Goal: Ask a question: Seek information or help from site administrators or community

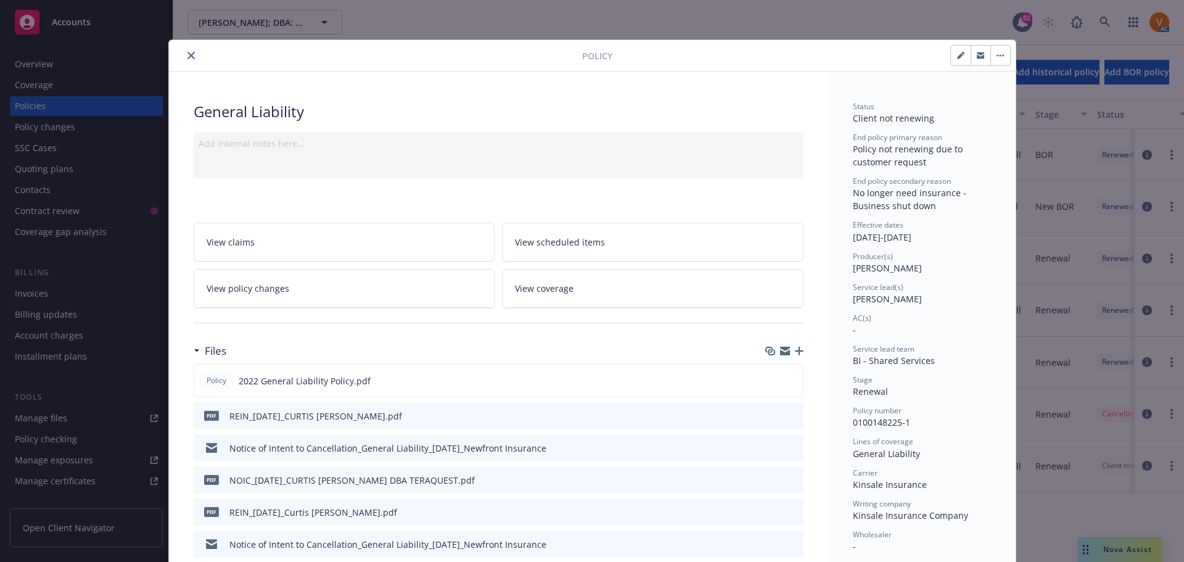
click at [188, 52] on icon "close" at bounding box center [191, 55] width 7 height 7
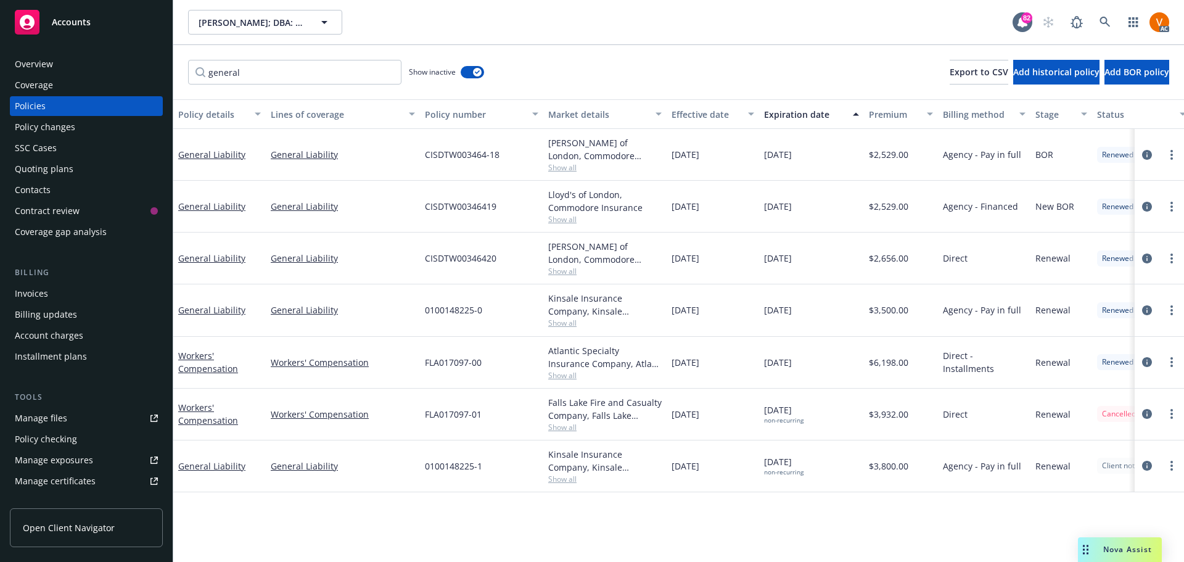
click at [1108, 554] on span "Nova Assist" at bounding box center [1127, 549] width 49 height 10
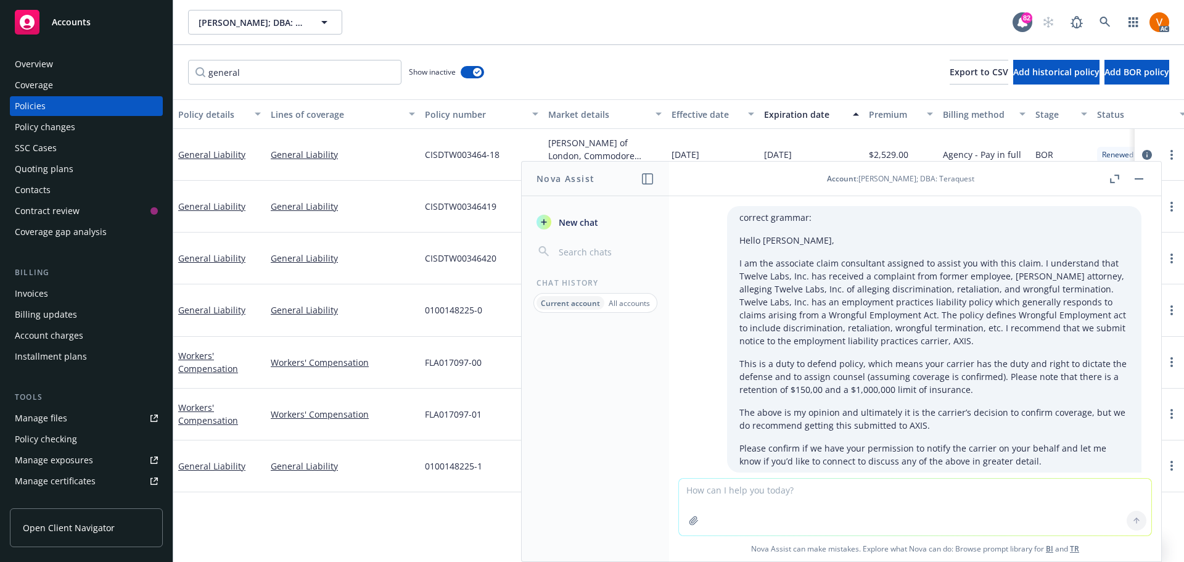
click at [851, 498] on textarea at bounding box center [915, 507] width 472 height 57
paste textarea "Hi all, I have a few claims that I will need some assistance while I’m out of t…"
type textarea "correct grammar: Hi all, I have a few claims that I will need some assistance w…"
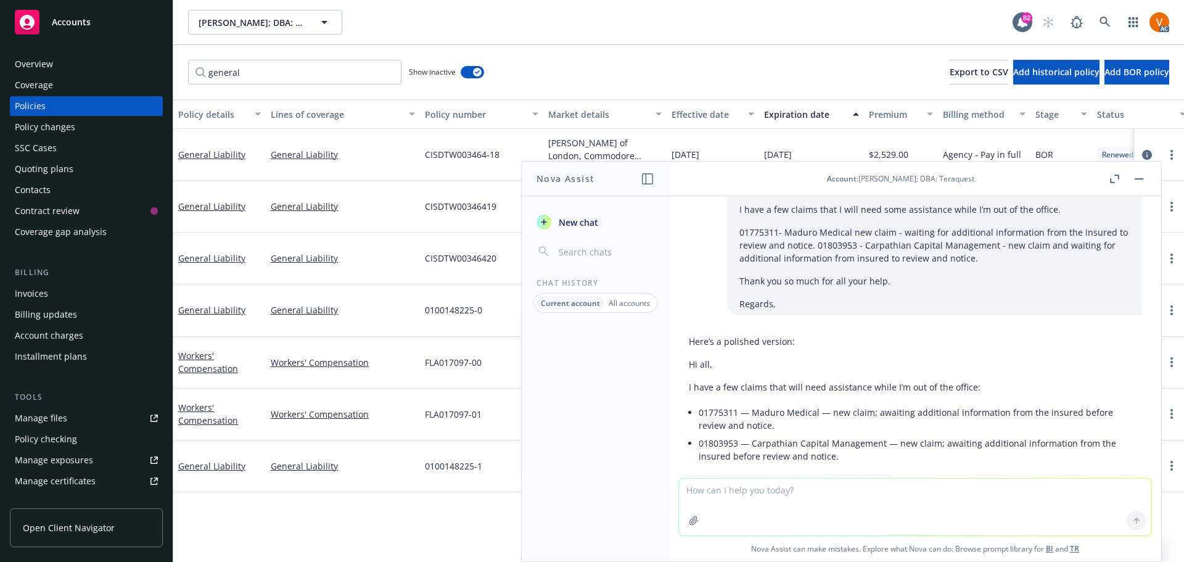
scroll to position [1514, 0]
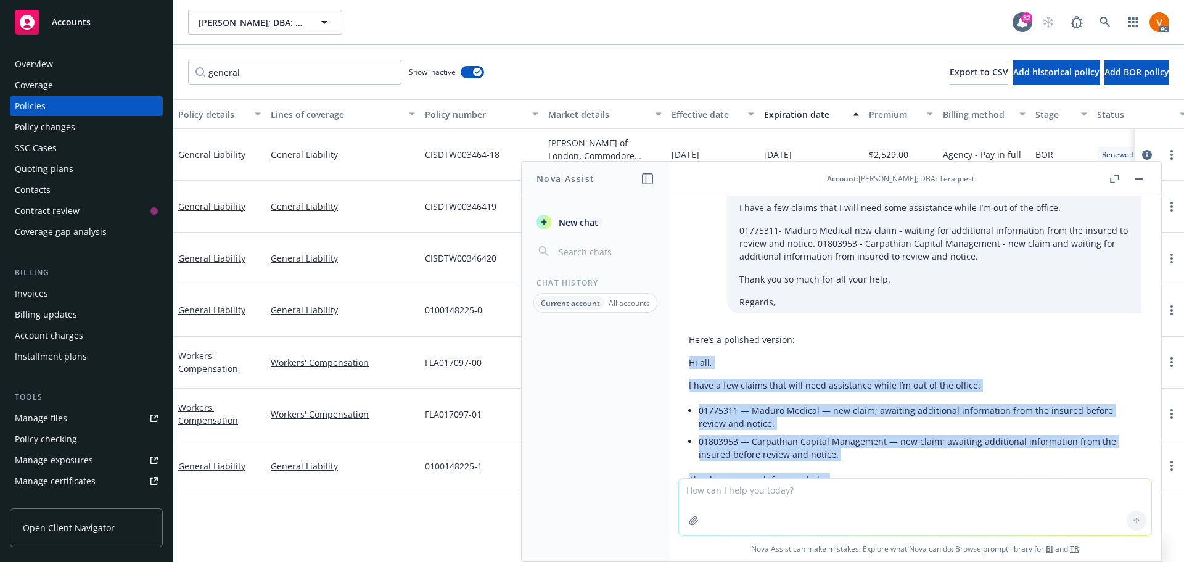
drag, startPoint x: 733, startPoint y: 425, endPoint x: 680, endPoint y: 290, distance: 145.3
click at [680, 290] on div "correct grammar: Hello [PERSON_NAME], I am the associate claim consultant assig…" at bounding box center [915, 337] width 492 height 282
copy div "Hi all, I have a few claims that will need assistance while I’m out of the offi…"
